Goal: Information Seeking & Learning: Compare options

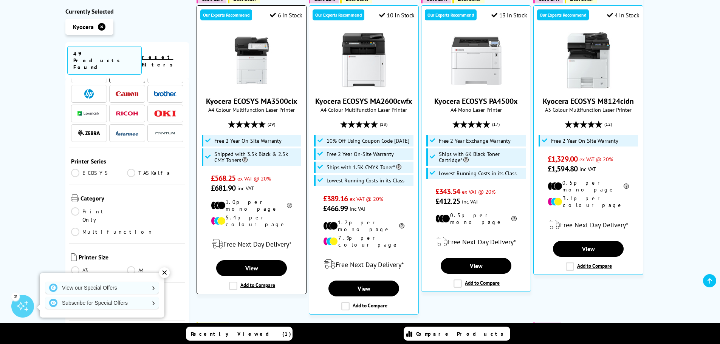
scroll to position [189, 0]
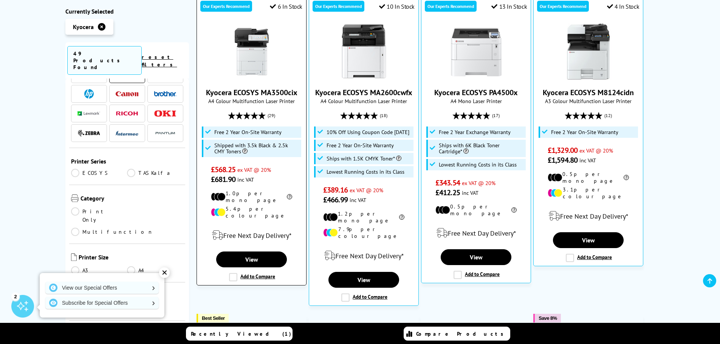
click at [233, 273] on label "Add to Compare" at bounding box center [252, 277] width 46 height 8
click at [0, 0] on input "Add to Compare" at bounding box center [0, 0] width 0 height 0
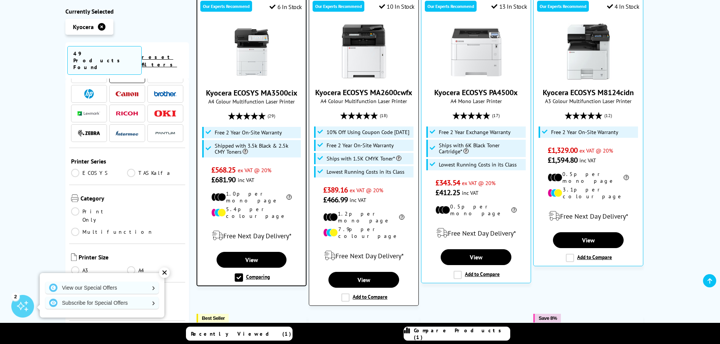
click at [347, 294] on label "Add to Compare" at bounding box center [364, 298] width 46 height 8
click at [0, 0] on input "Add to Compare" at bounding box center [0, 0] width 0 height 0
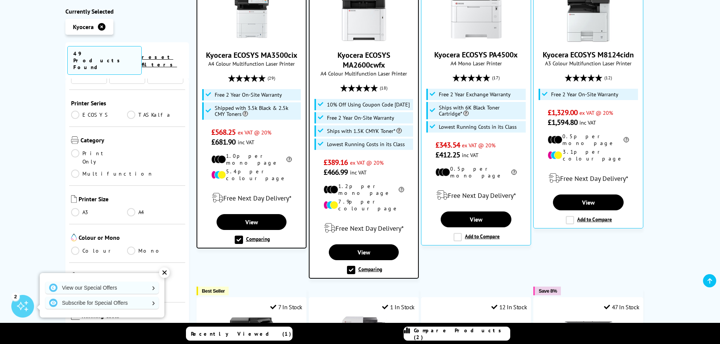
scroll to position [113, 0]
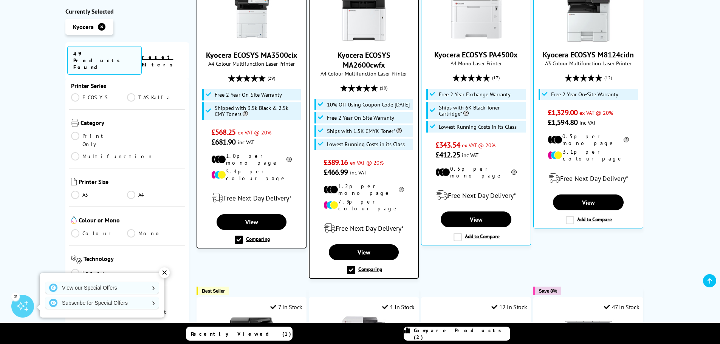
drag, startPoint x: 132, startPoint y: 123, endPoint x: 127, endPoint y: 126, distance: 5.1
click at [132, 152] on link "Multifunction" at bounding box center [112, 156] width 82 height 8
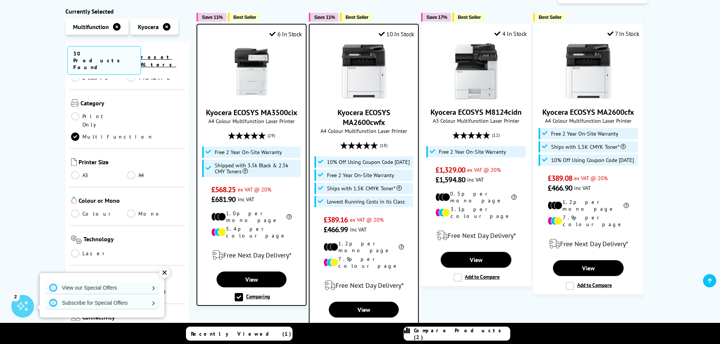
scroll to position [265, 0]
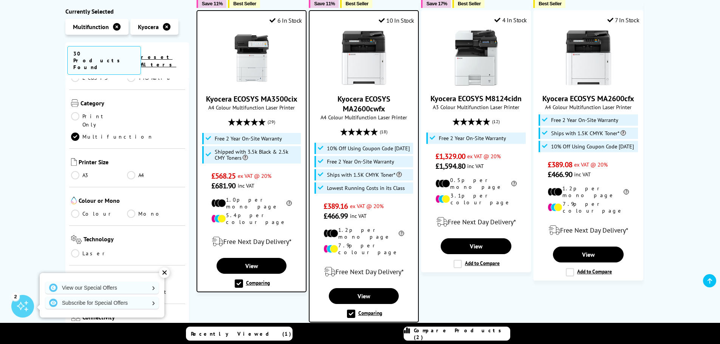
click at [76, 210] on link "Colour" at bounding box center [99, 214] width 56 height 8
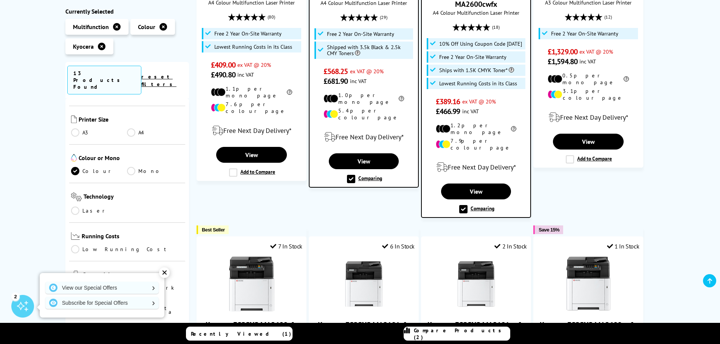
scroll to position [189, 0]
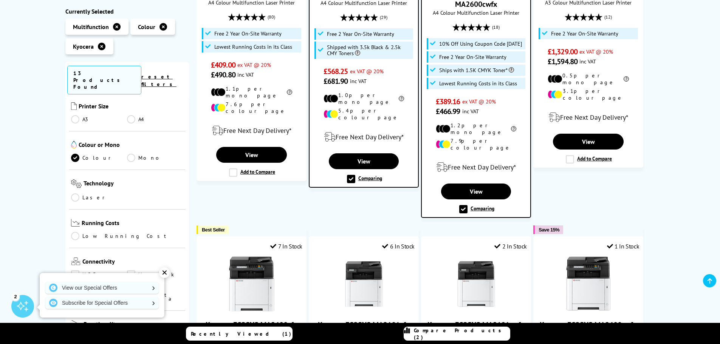
click at [74, 194] on link "Laser" at bounding box center [99, 198] width 56 height 8
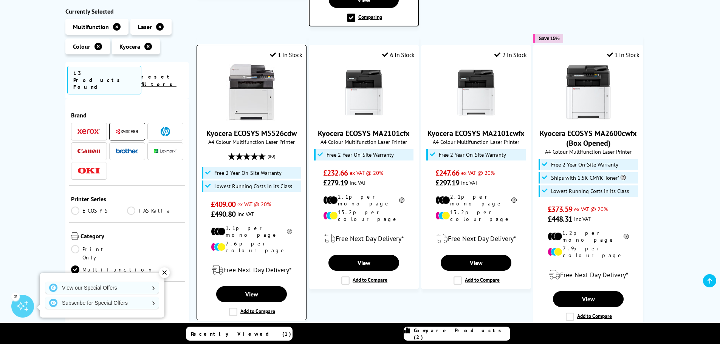
scroll to position [454, 0]
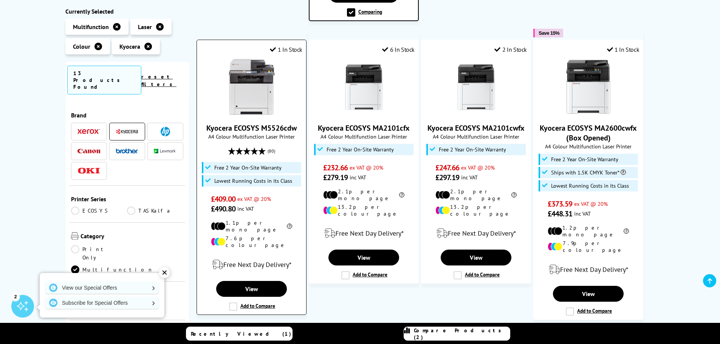
click at [236, 303] on label "Add to Compare" at bounding box center [252, 307] width 46 height 8
click at [0, 0] on input "Add to Compare" at bounding box center [0, 0] width 0 height 0
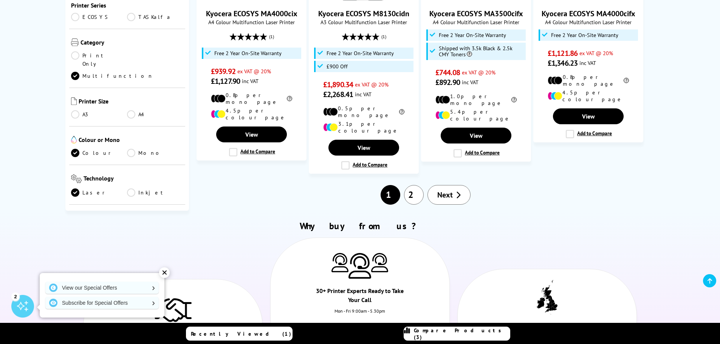
scroll to position [870, 0]
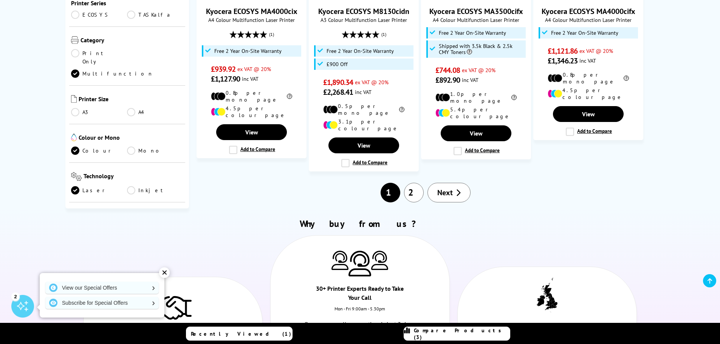
click at [410, 183] on link "2" at bounding box center [414, 193] width 20 height 20
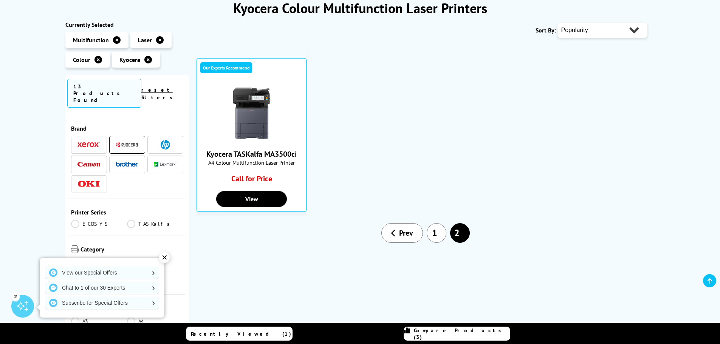
scroll to position [151, 0]
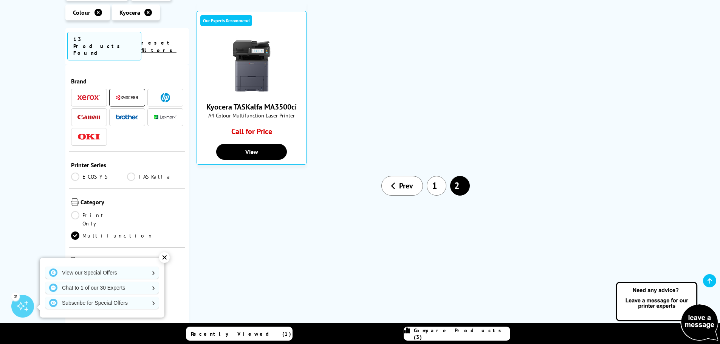
click at [430, 186] on link "1" at bounding box center [437, 186] width 20 height 20
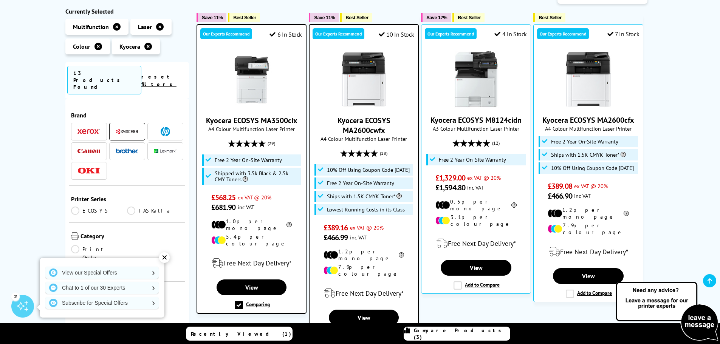
scroll to position [151, 0]
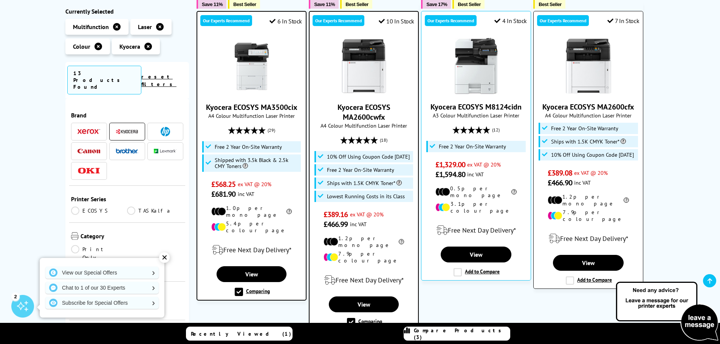
click at [569, 277] on label "Add to Compare" at bounding box center [589, 281] width 46 height 8
click at [0, 0] on input "Add to Compare" at bounding box center [0, 0] width 0 height 0
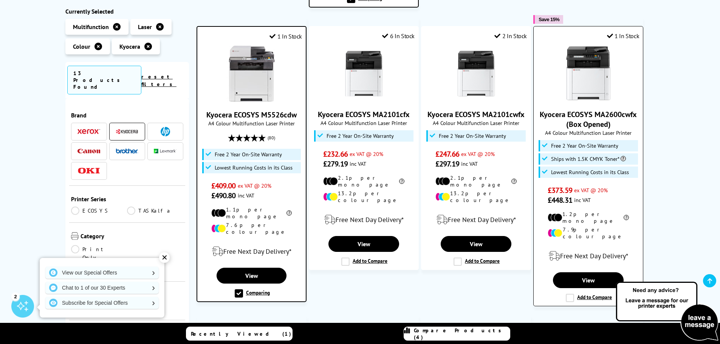
scroll to position [492, 0]
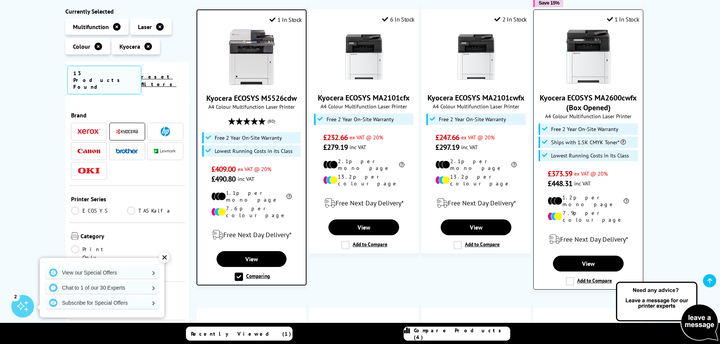
click at [568, 278] on label "Add to Compare" at bounding box center [589, 282] width 46 height 8
click at [0, 0] on input "Add to Compare" at bounding box center [0, 0] width 0 height 0
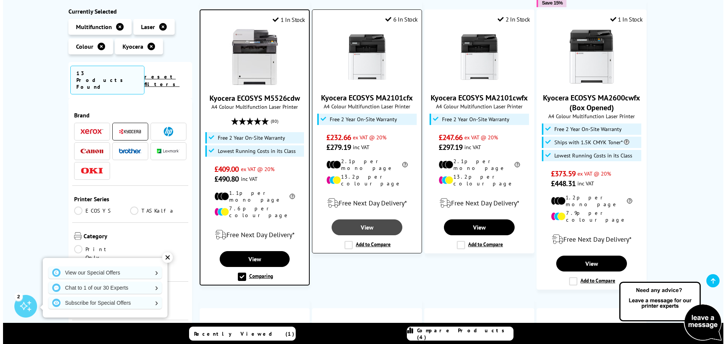
scroll to position [529, 0]
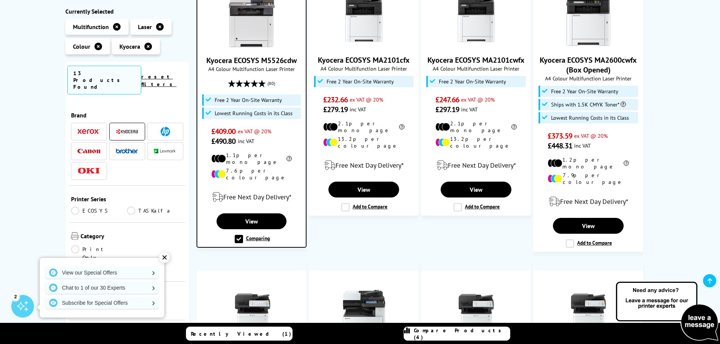
click at [456, 335] on span "Compare Products (4)" at bounding box center [462, 334] width 96 height 14
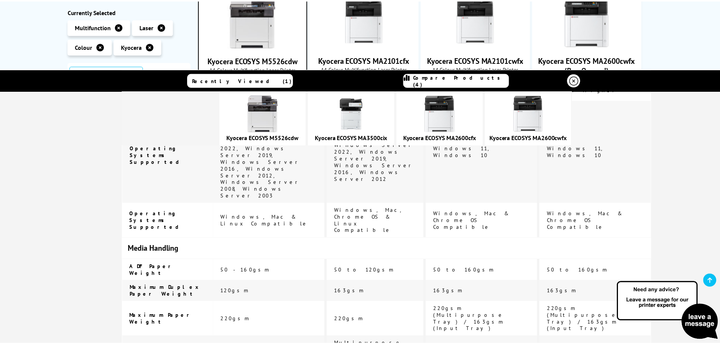
scroll to position [1455, 0]
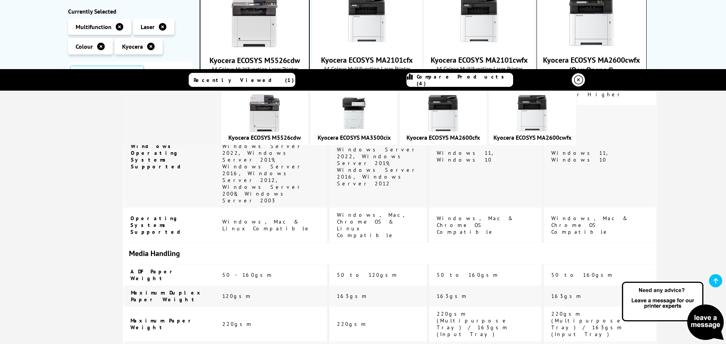
click at [577, 79] on icon at bounding box center [578, 80] width 9 height 9
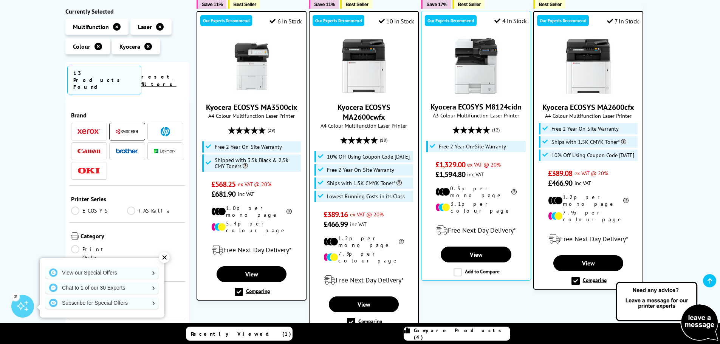
scroll to position [189, 0]
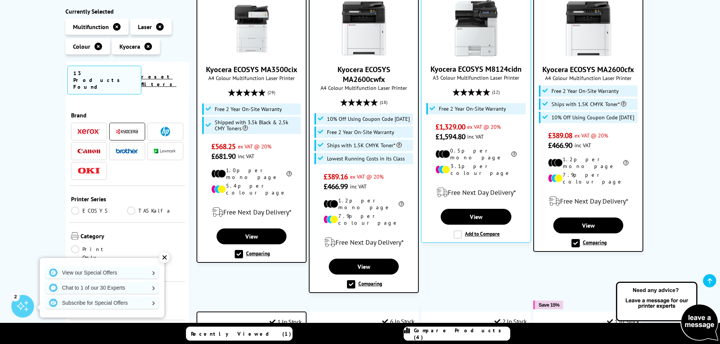
click at [352, 281] on label "Comparing" at bounding box center [364, 285] width 35 height 8
click at [0, 0] on input "Comparing" at bounding box center [0, 0] width 0 height 0
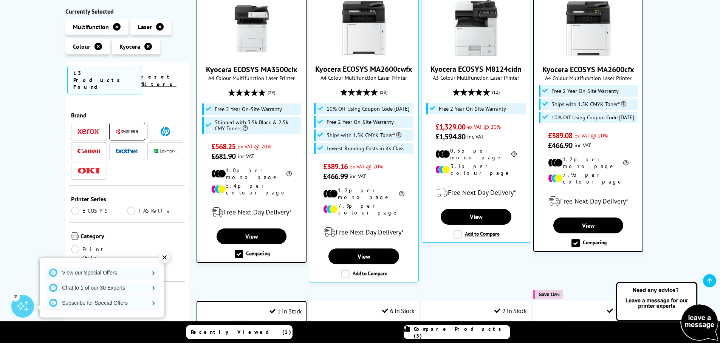
click at [239, 250] on label "Comparing" at bounding box center [252, 254] width 35 height 8
click at [0, 0] on input "Comparing" at bounding box center [0, 0] width 0 height 0
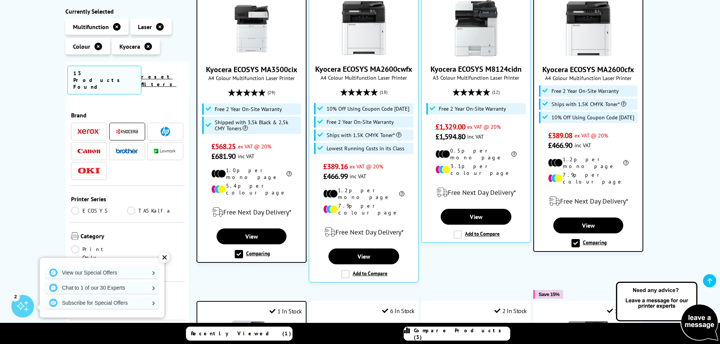
scroll to position [189, 0]
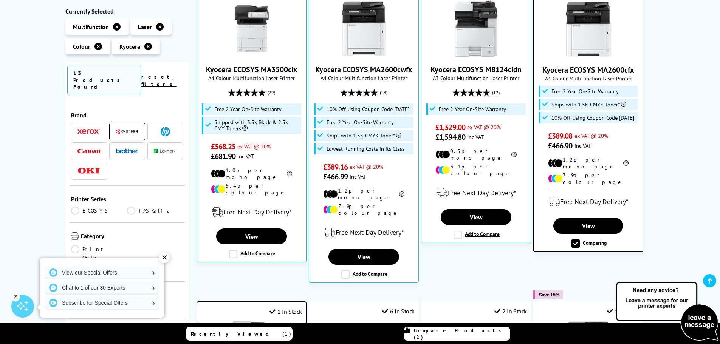
click at [575, 240] on label "Comparing" at bounding box center [589, 244] width 35 height 8
click at [0, 0] on input "Comparing" at bounding box center [0, 0] width 0 height 0
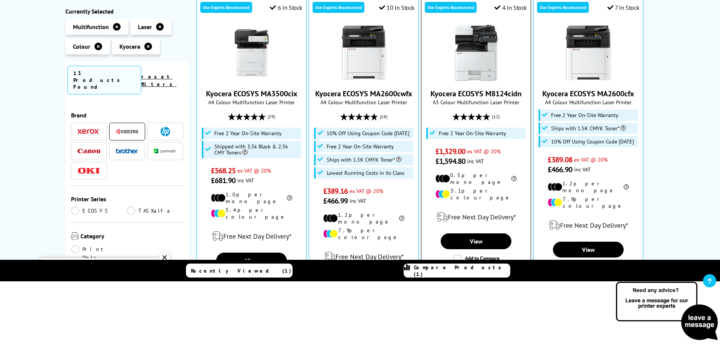
scroll to position [151, 0]
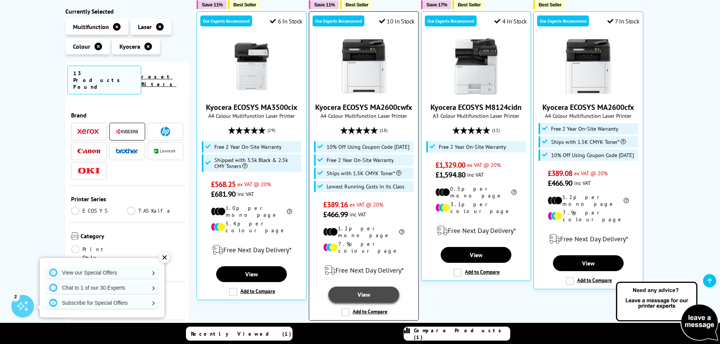
click at [364, 287] on link "View" at bounding box center [364, 295] width 70 height 16
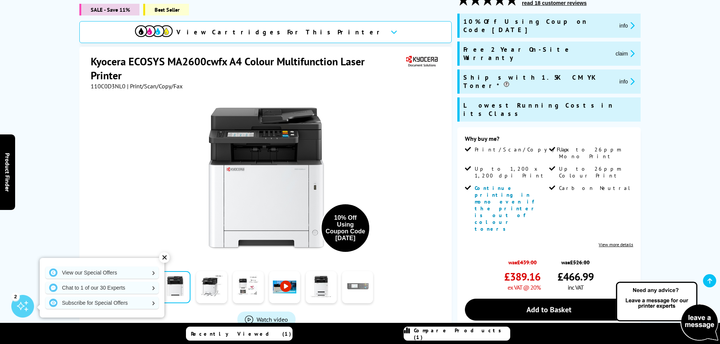
click at [357, 284] on link at bounding box center [357, 287] width 31 height 32
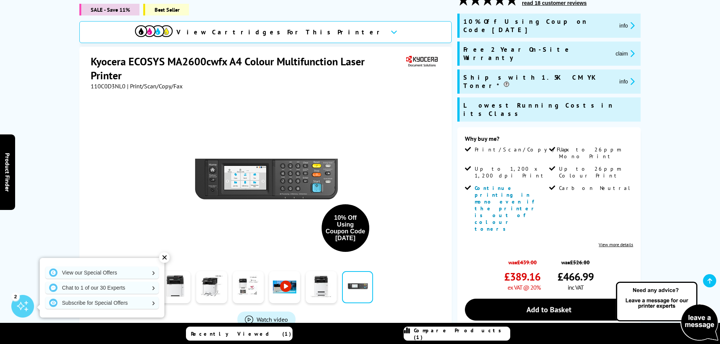
click at [96, 208] on div "10% Off Using Coupon Code [DATE]" at bounding box center [267, 175] width 352 height 171
click at [164, 259] on div "✕" at bounding box center [164, 258] width 11 height 11
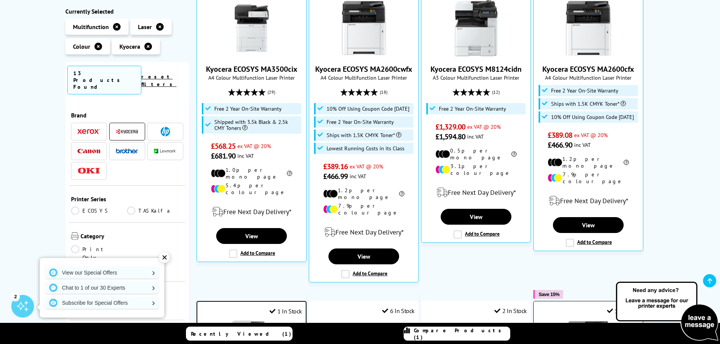
scroll to position [189, 0]
click at [347, 271] on label "Add to Compare" at bounding box center [364, 275] width 46 height 8
click at [0, 0] on input "Add to Compare" at bounding box center [0, 0] width 0 height 0
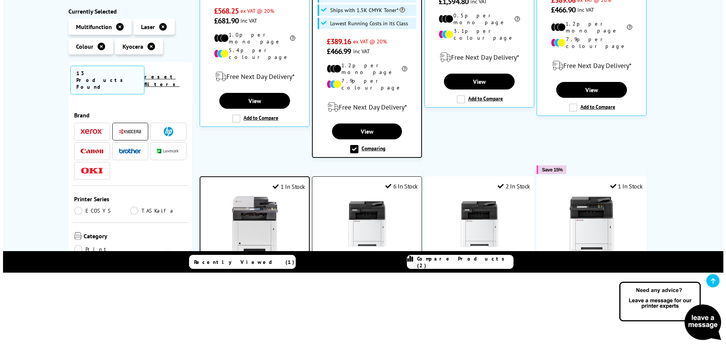
scroll to position [340, 0]
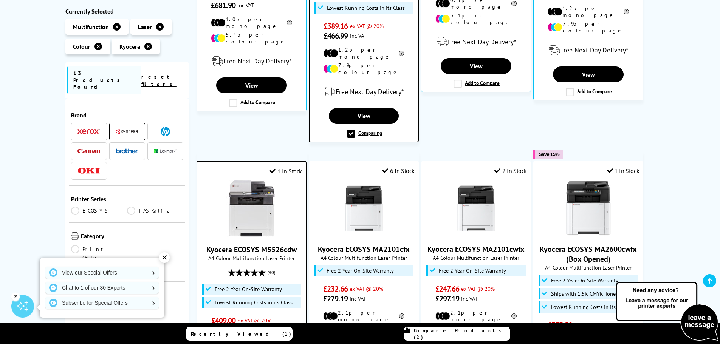
click at [452, 335] on span "Compare Products (2)" at bounding box center [462, 334] width 96 height 14
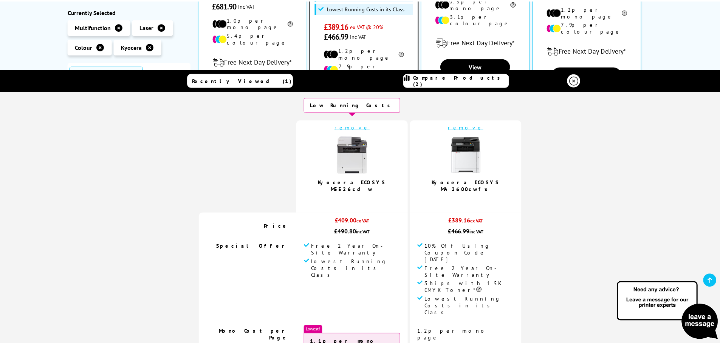
scroll to position [0, 0]
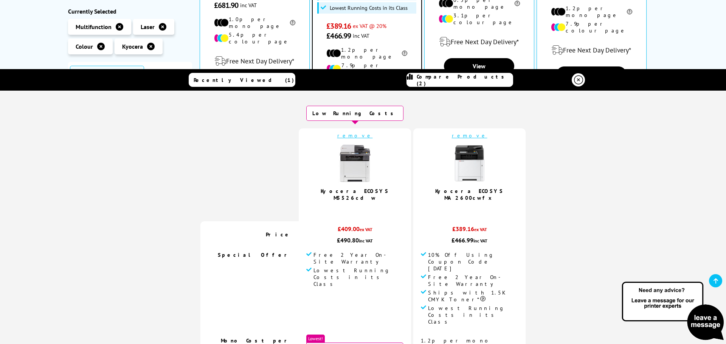
click at [574, 80] on icon at bounding box center [578, 80] width 9 height 9
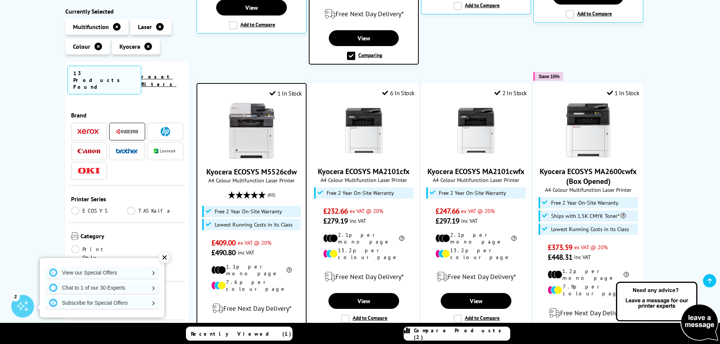
scroll to position [453, 0]
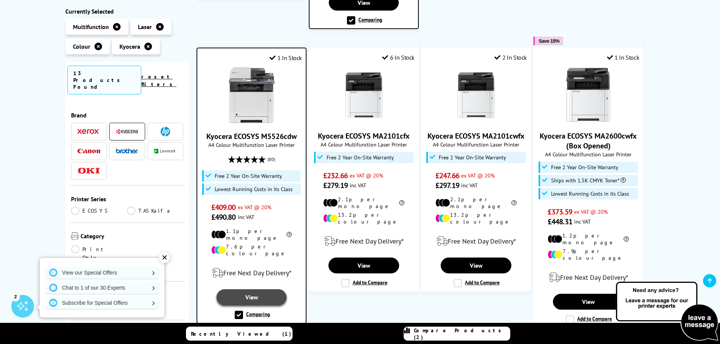
click at [259, 290] on link "View" at bounding box center [252, 298] width 70 height 16
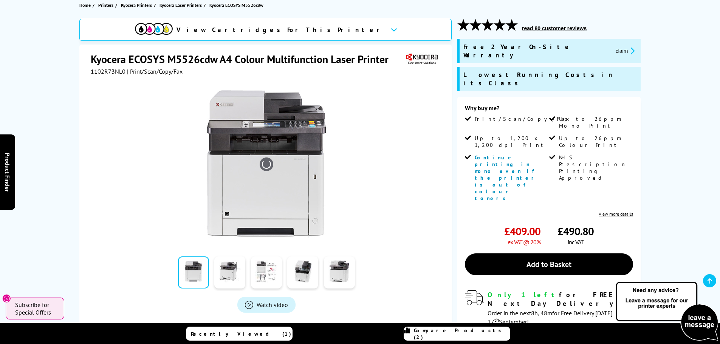
scroll to position [76, 0]
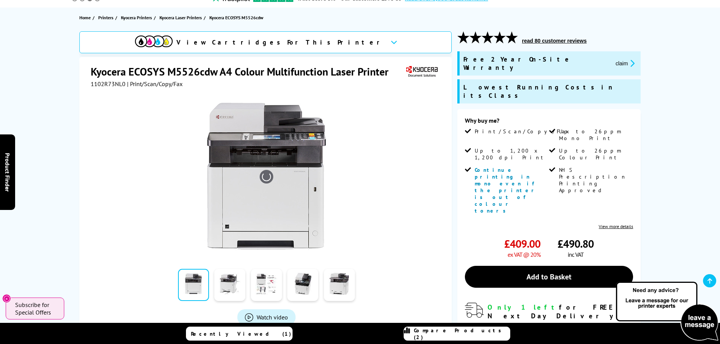
click at [267, 145] on img at bounding box center [266, 177] width 148 height 148
click at [223, 288] on link at bounding box center [229, 285] width 31 height 32
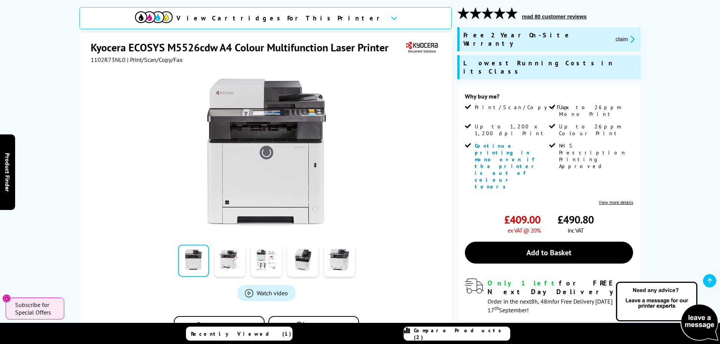
scroll to position [113, 0]
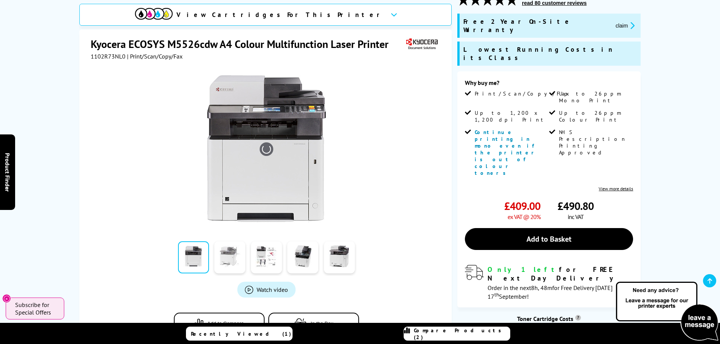
click at [234, 244] on link at bounding box center [229, 258] width 31 height 32
